Goal: Complete application form

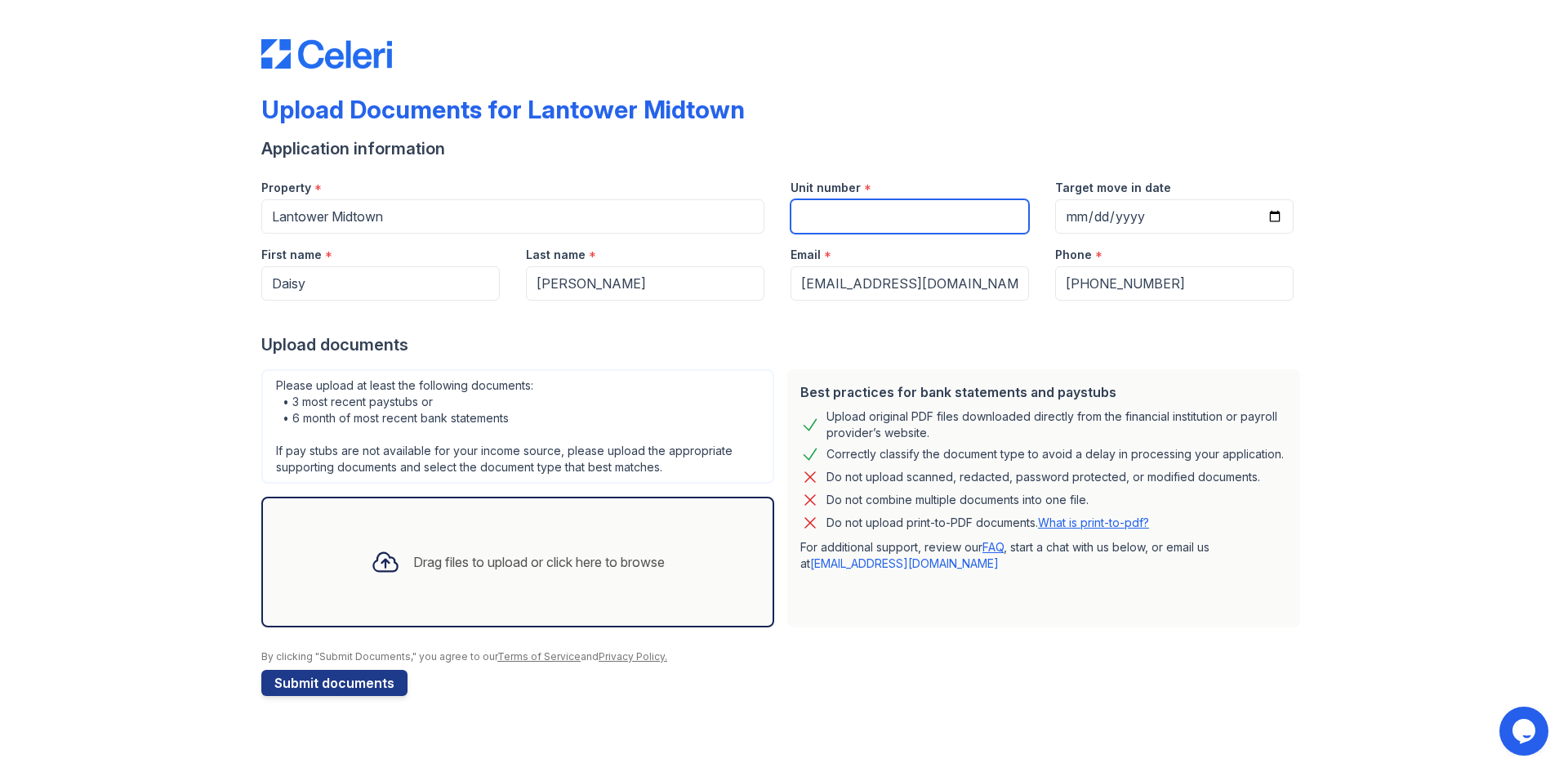
click at [893, 204] on input "Unit number" at bounding box center [910, 216] width 239 height 35
type input "436"
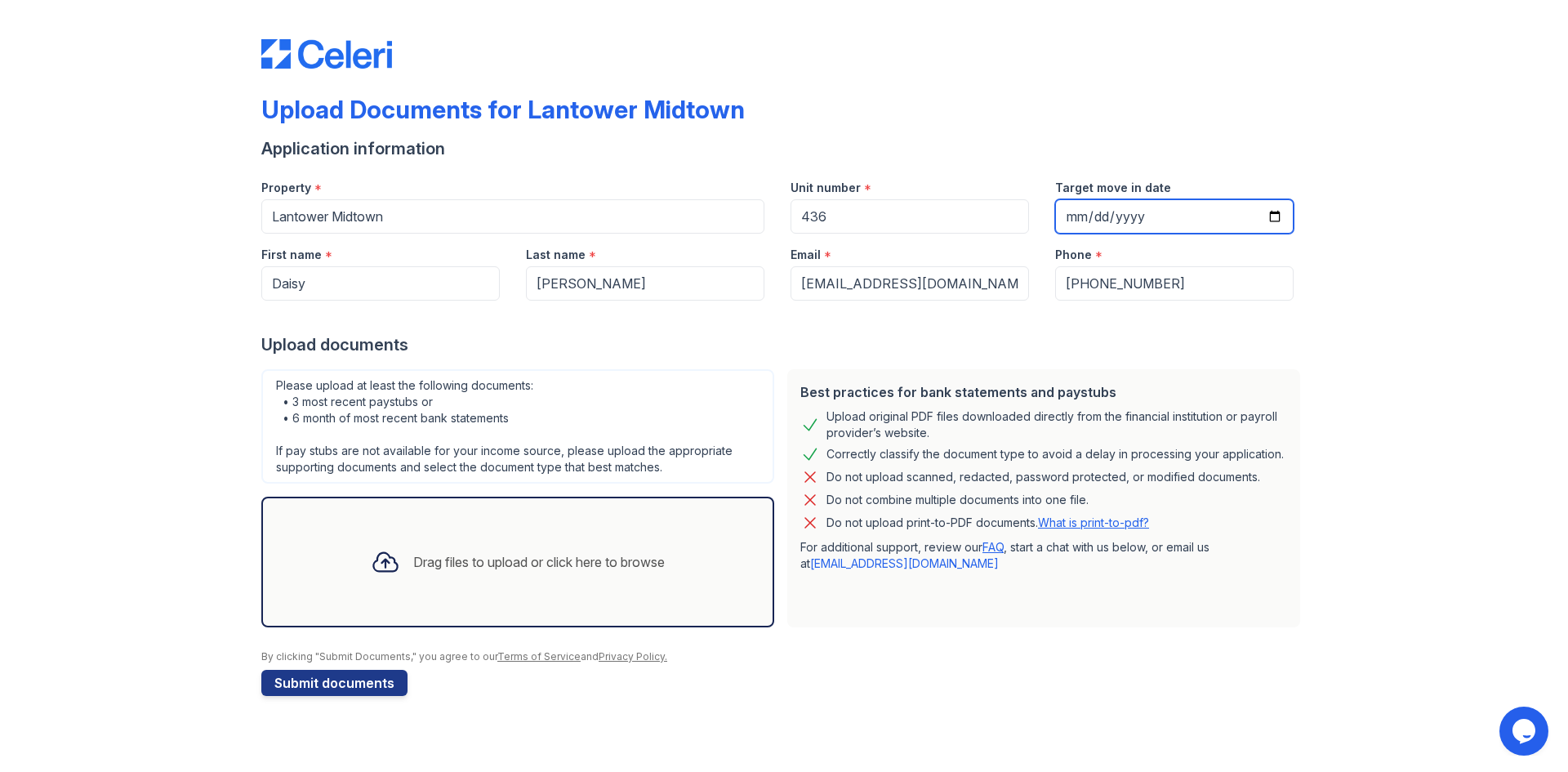
click at [1135, 220] on input "Target move in date" at bounding box center [1174, 216] width 239 height 35
click at [1267, 213] on input "Target move in date" at bounding box center [1174, 216] width 239 height 35
type input "[DATE]"
click at [1036, 341] on div "Upload documents" at bounding box center [784, 345] width 1045 height 22
click at [506, 545] on div "Drag files to upload or click here to browse" at bounding box center [518, 561] width 320 height 55
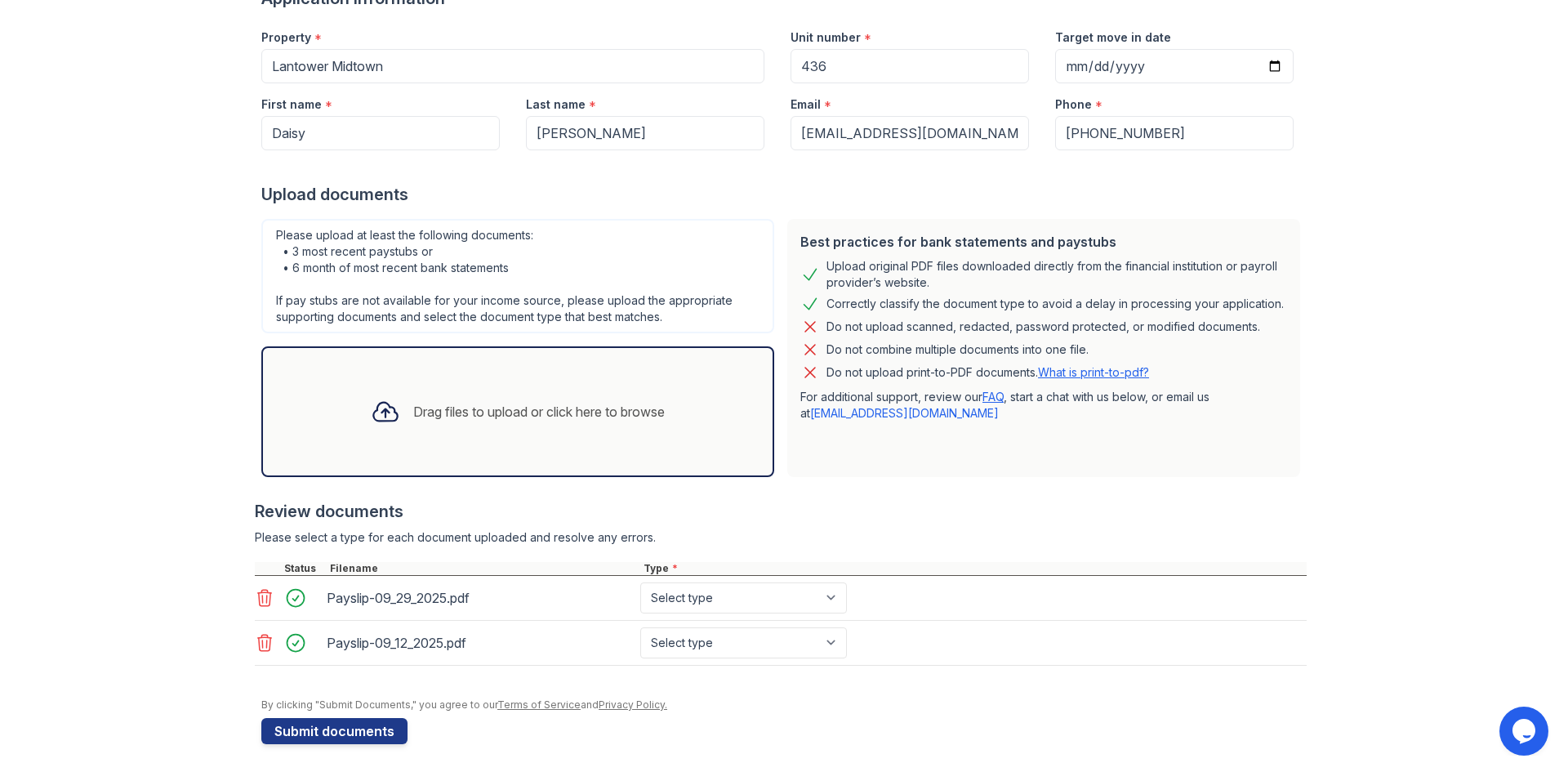
scroll to position [156, 0]
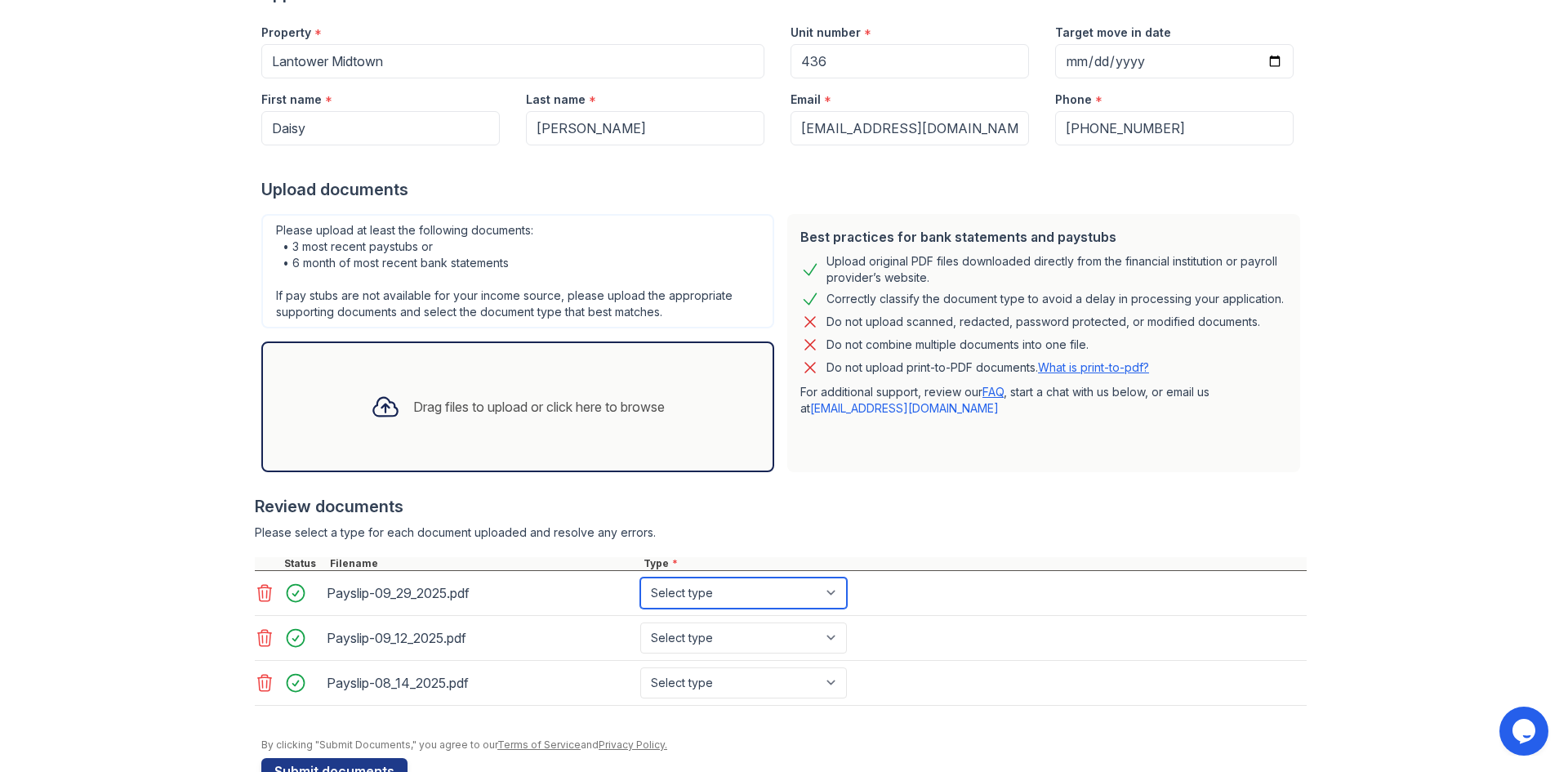
click at [722, 594] on select "Select type Paystub Bank Statement Offer Letter Tax Documents Benefit Award Let…" at bounding box center [744, 592] width 207 height 31
select select "paystub"
click at [641, 577] on select "Select type Paystub Bank Statement Offer Letter Tax Documents Benefit Award Let…" at bounding box center [744, 592] width 207 height 31
click at [660, 634] on select "Select type Paystub Bank Statement Offer Letter Tax Documents Benefit Award Let…" at bounding box center [744, 637] width 207 height 31
select select "paystub"
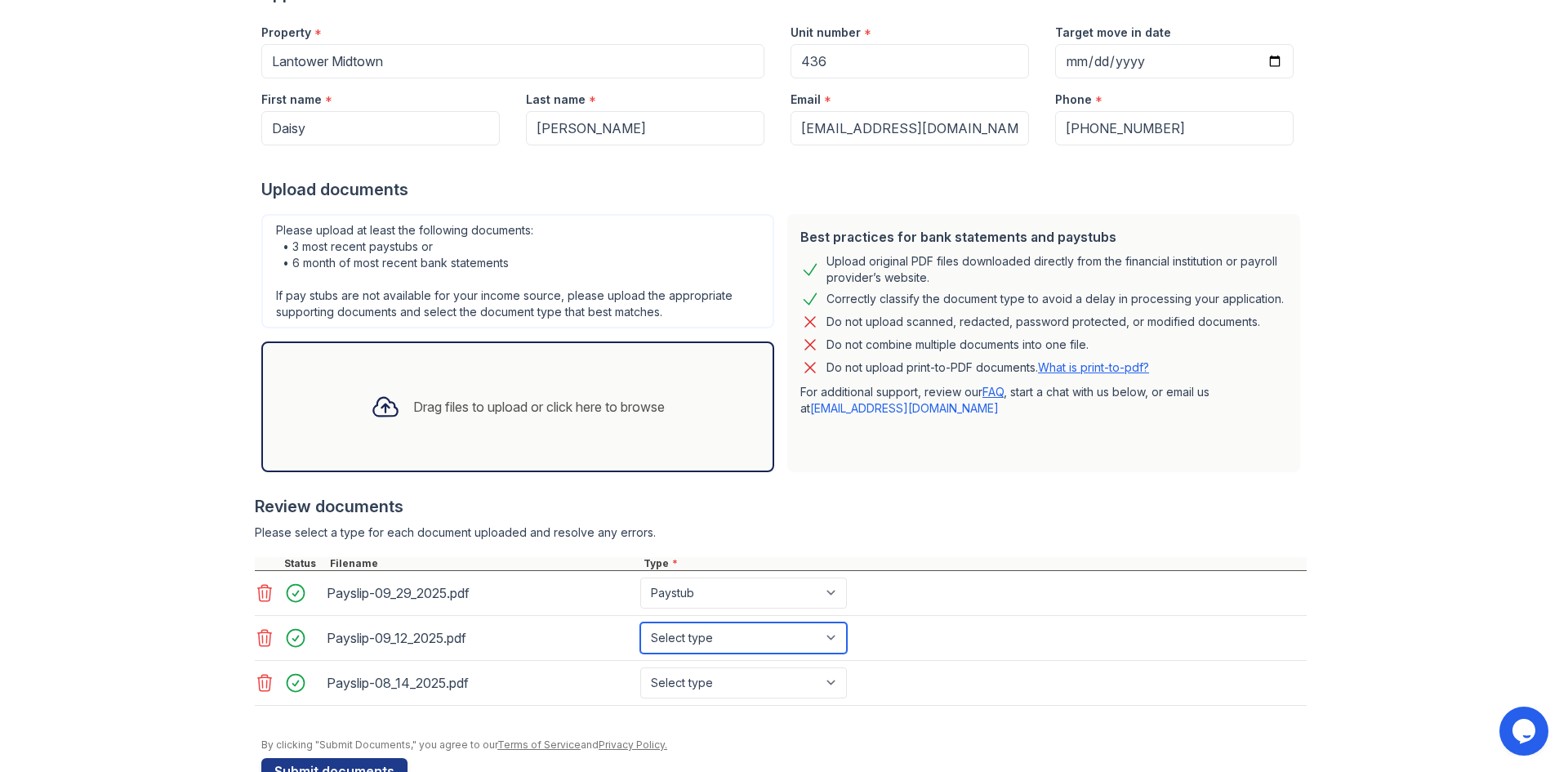
click at [641, 622] on select "Select type Paystub Bank Statement Offer Letter Tax Documents Benefit Award Let…" at bounding box center [744, 637] width 207 height 31
drag, startPoint x: 673, startPoint y: 680, endPoint x: 673, endPoint y: 669, distance: 11.0
click at [673, 680] on select "Select type Paystub Bank Statement Offer Letter Tax Documents Benefit Award Let…" at bounding box center [744, 682] width 207 height 31
select select "paystub"
click at [641, 667] on select "Select type Paystub Bank Statement Offer Letter Tax Documents Benefit Award Let…" at bounding box center [744, 682] width 207 height 31
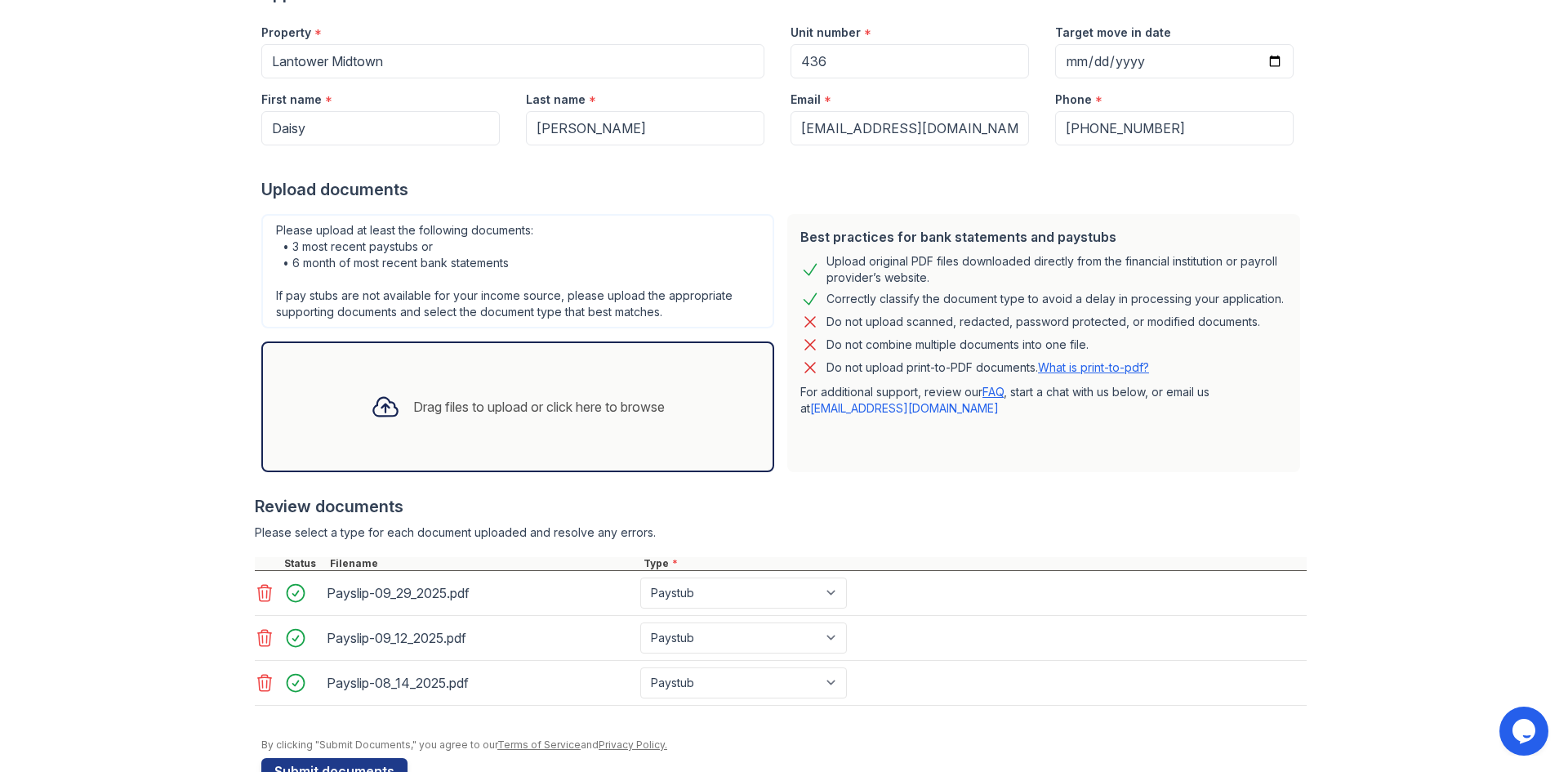
click at [126, 624] on div "Upload Documents for Lantower Midtown Application information Property * [GEOGR…" at bounding box center [784, 331] width 1516 height 972
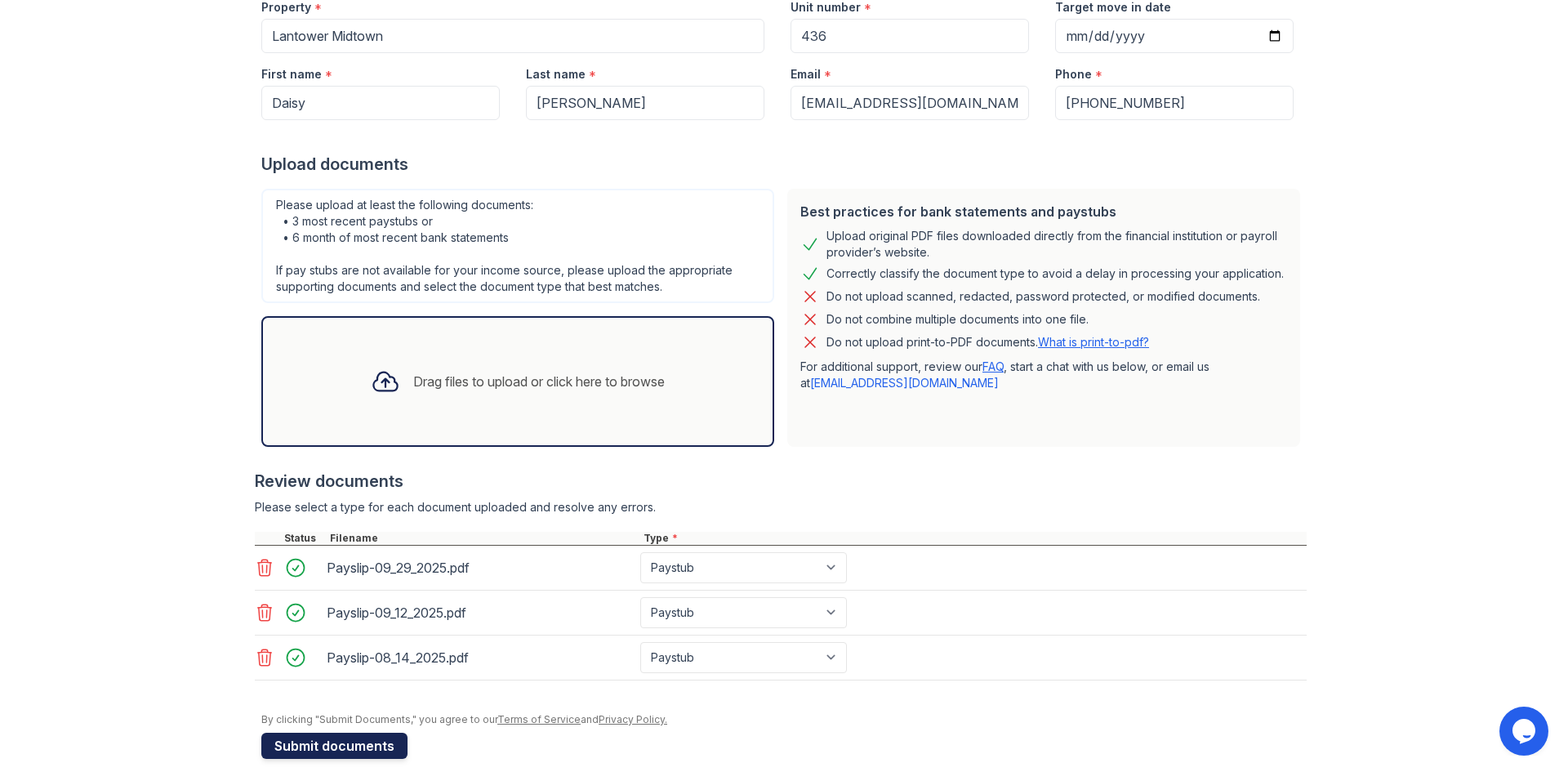
scroll to position [200, 0]
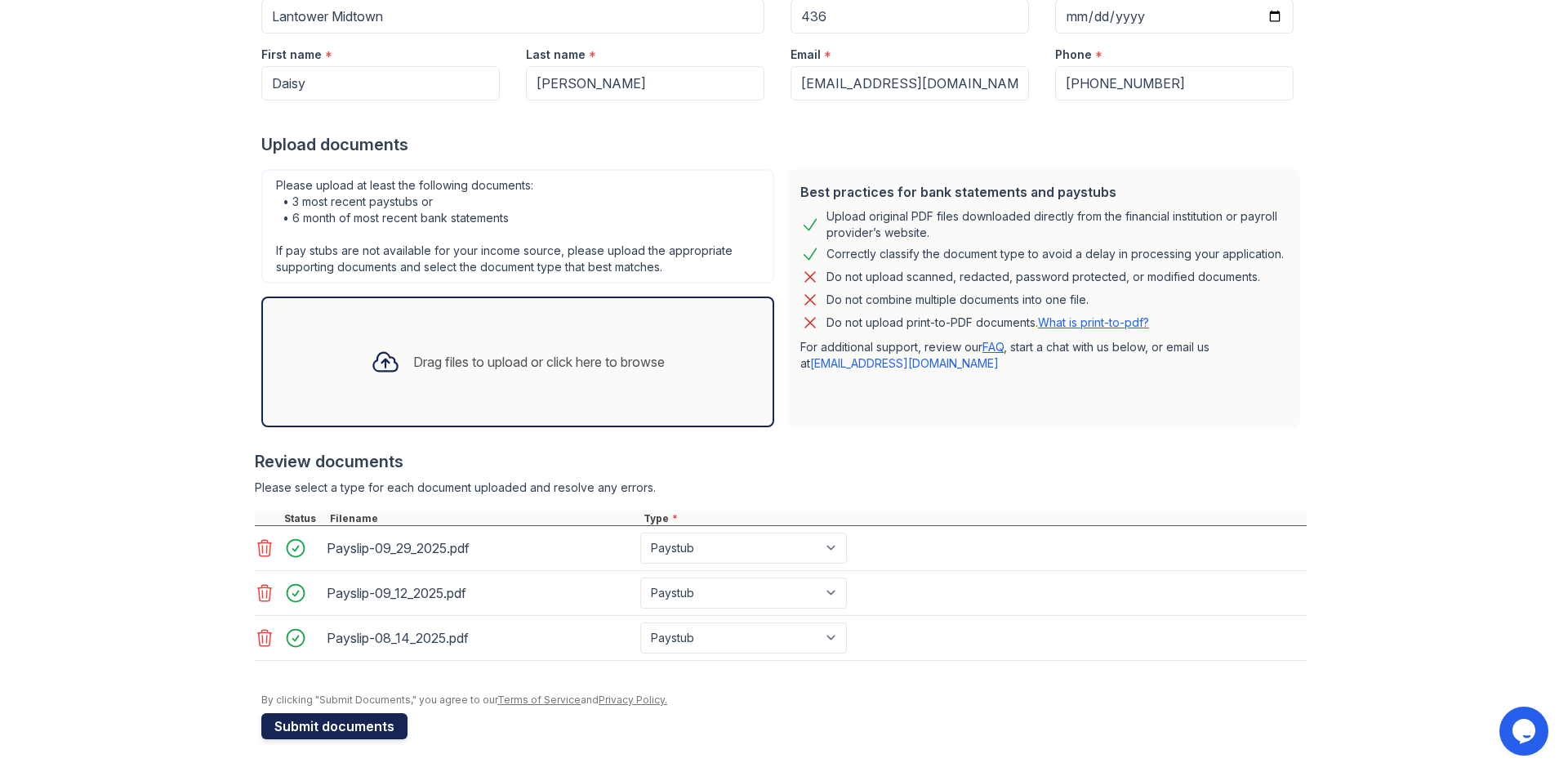
click at [361, 727] on button "Submit documents" at bounding box center [334, 726] width 146 height 26
